Goal: Task Accomplishment & Management: Manage account settings

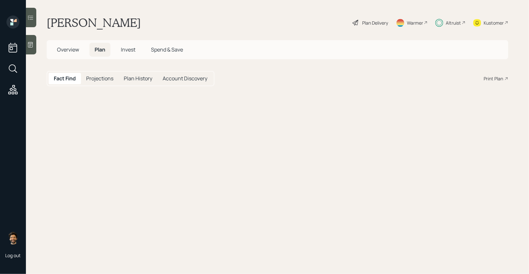
select select "taxable"
select select "balanced"
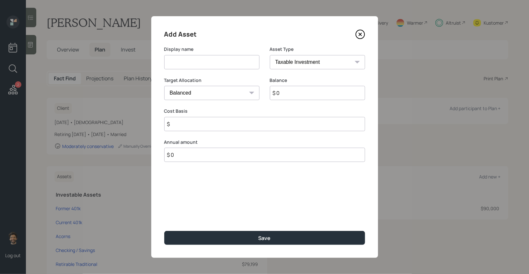
click at [198, 56] on input at bounding box center [211, 62] width 95 height 14
type input "Metals IRA"
click at [310, 62] on select "SEP IRA IRA Roth IRA 401(k) Roth 401(k) 403(b) Roth 403(b) 457(b) Roth 457(b) H…" at bounding box center [317, 62] width 95 height 14
select select "ira"
click at [270, 55] on select "SEP IRA IRA Roth IRA 401(k) Roth 401(k) 403(b) Roth 403(b) 457(b) Roth 457(b) H…" at bounding box center [317, 62] width 95 height 14
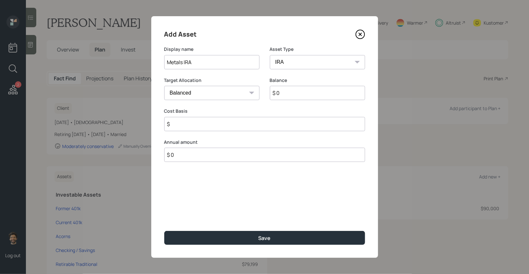
type input "$"
click at [290, 91] on input "$ 0" at bounding box center [317, 93] width 95 height 14
type input "$ 50,000"
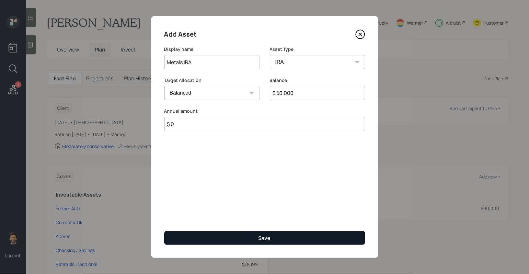
type input "$ 0"
click at [186, 244] on button "Save" at bounding box center [264, 238] width 201 height 14
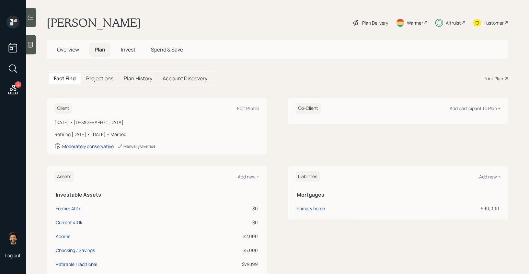
scroll to position [93, 0]
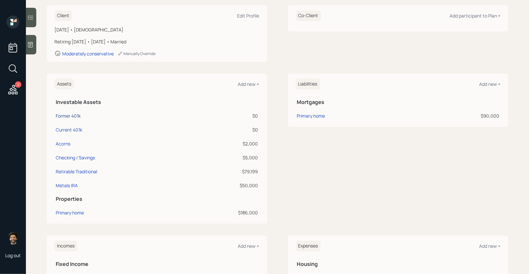
click at [64, 117] on div "Former 401k" at bounding box center [68, 115] width 25 height 7
select select "company_sponsored"
select select "balanced"
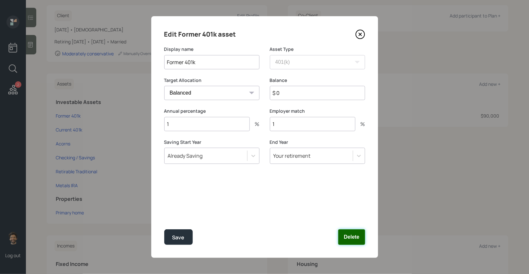
click at [358, 236] on button "Delete" at bounding box center [351, 237] width 27 height 16
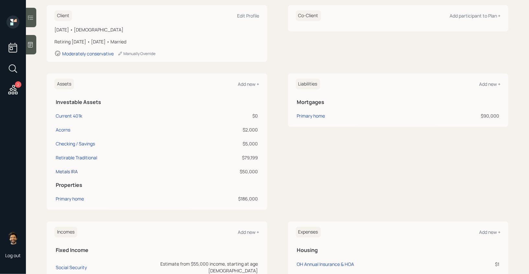
click at [70, 171] on div "Metals IRA" at bounding box center [67, 171] width 22 height 7
select select "ira"
select select "balanced"
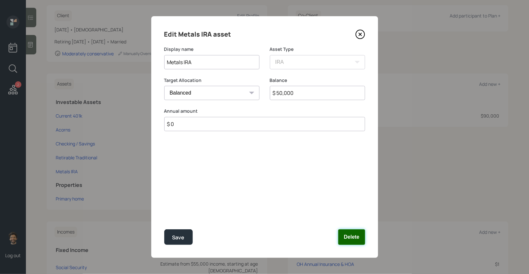
click at [349, 239] on button "Delete" at bounding box center [351, 237] width 27 height 16
